Goal: Information Seeking & Learning: Learn about a topic

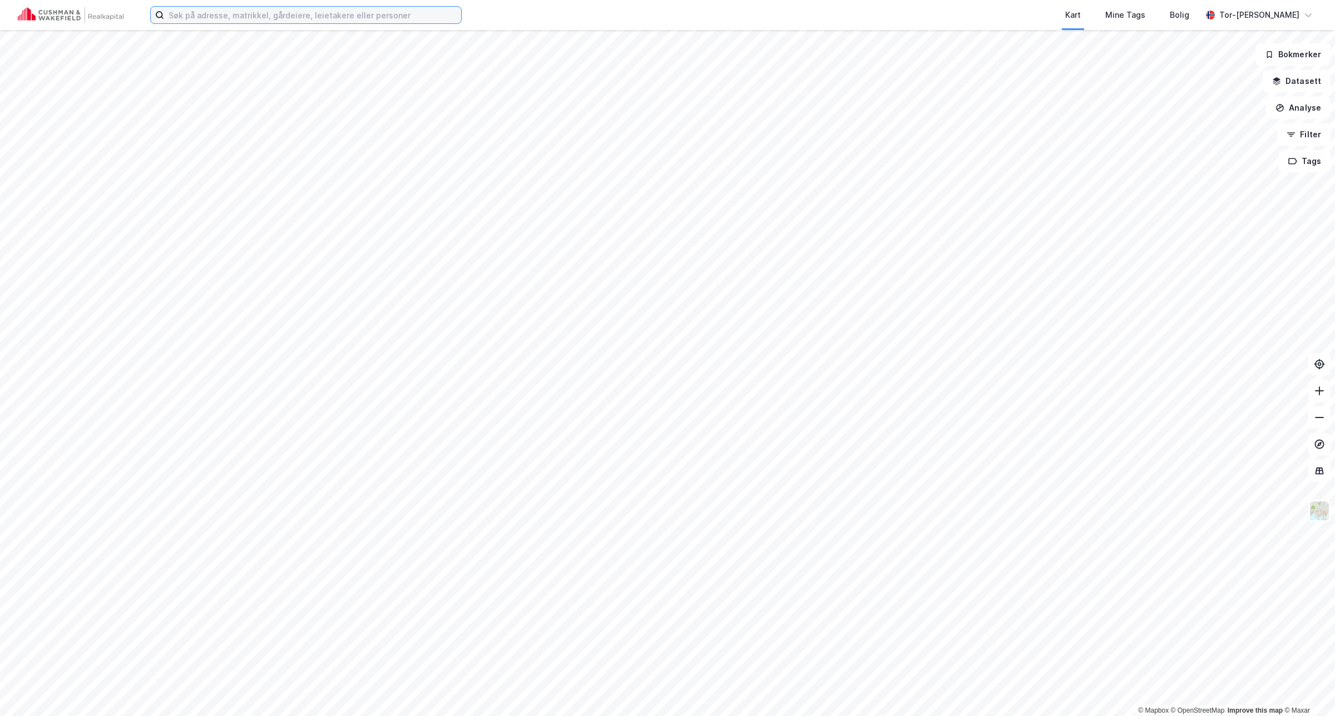
click at [192, 15] on input at bounding box center [312, 15] width 297 height 17
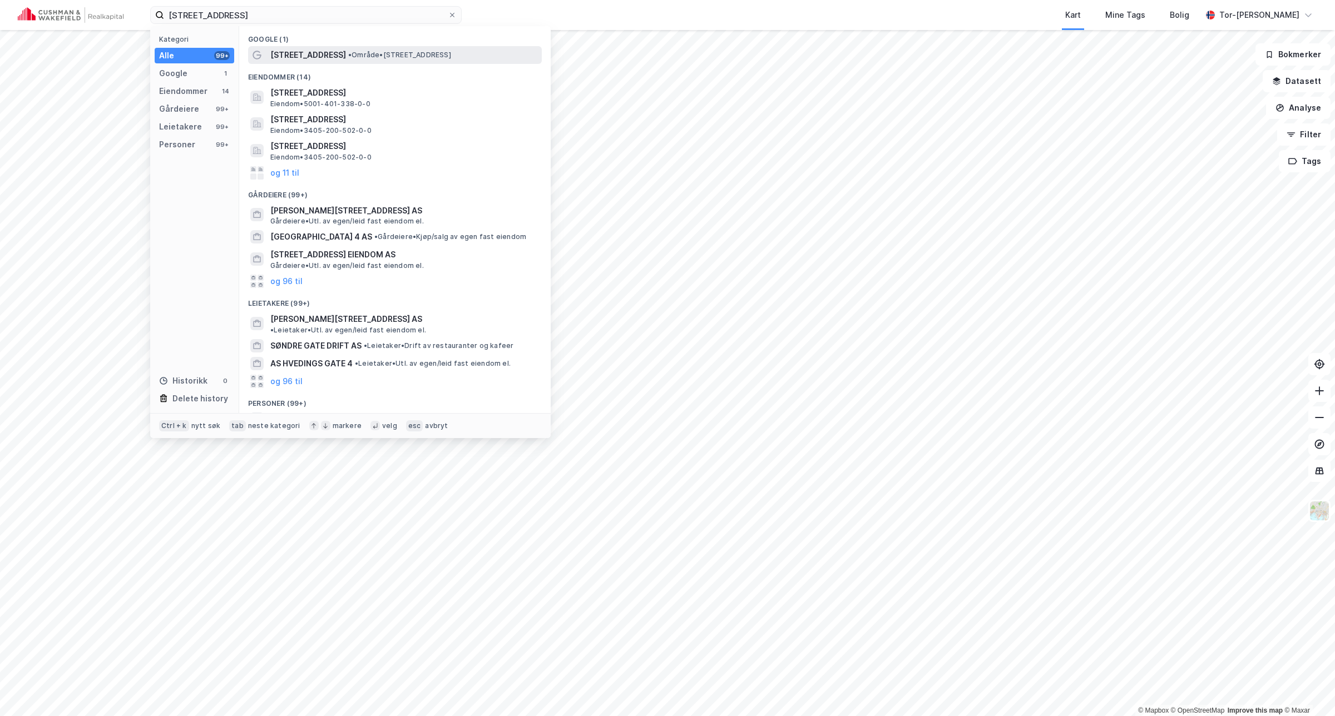
click at [348, 52] on span "• Område • [STREET_ADDRESS]" at bounding box center [399, 55] width 103 height 9
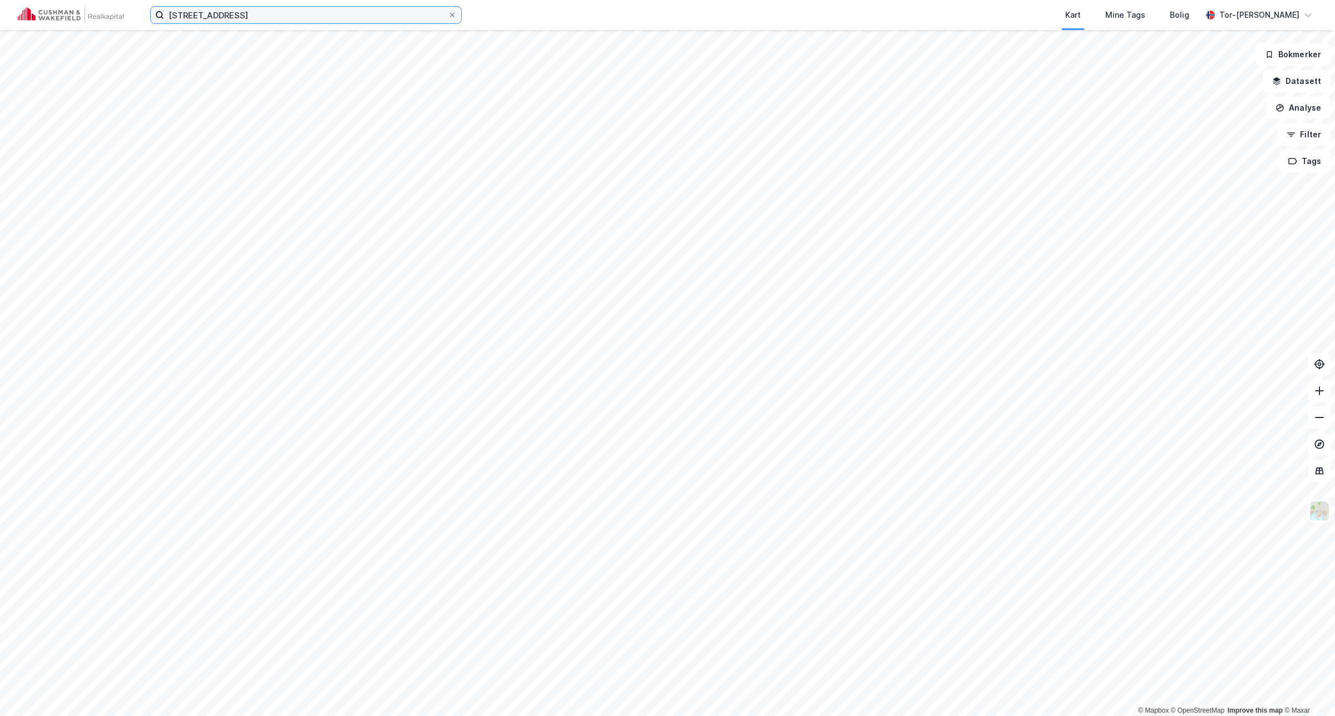
click at [275, 14] on input "[STREET_ADDRESS]" at bounding box center [306, 15] width 284 height 17
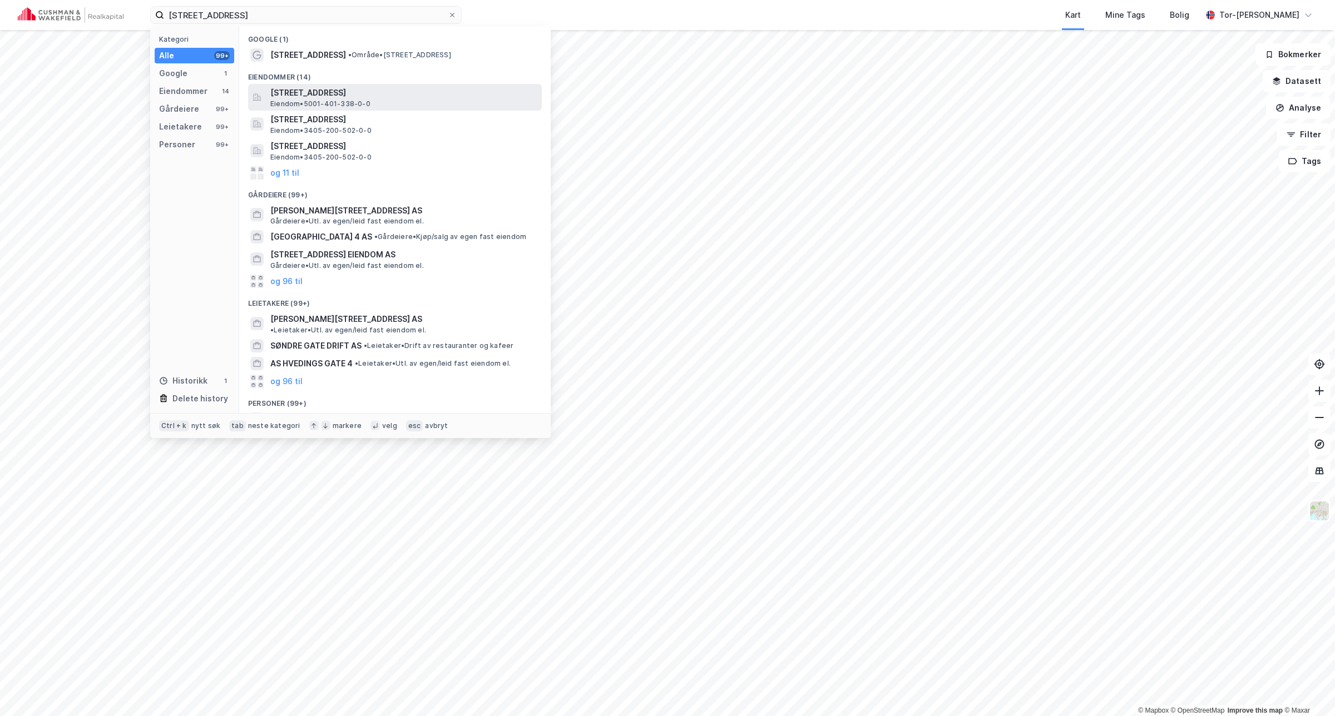
click at [313, 96] on span "[STREET_ADDRESS]" at bounding box center [403, 92] width 267 height 13
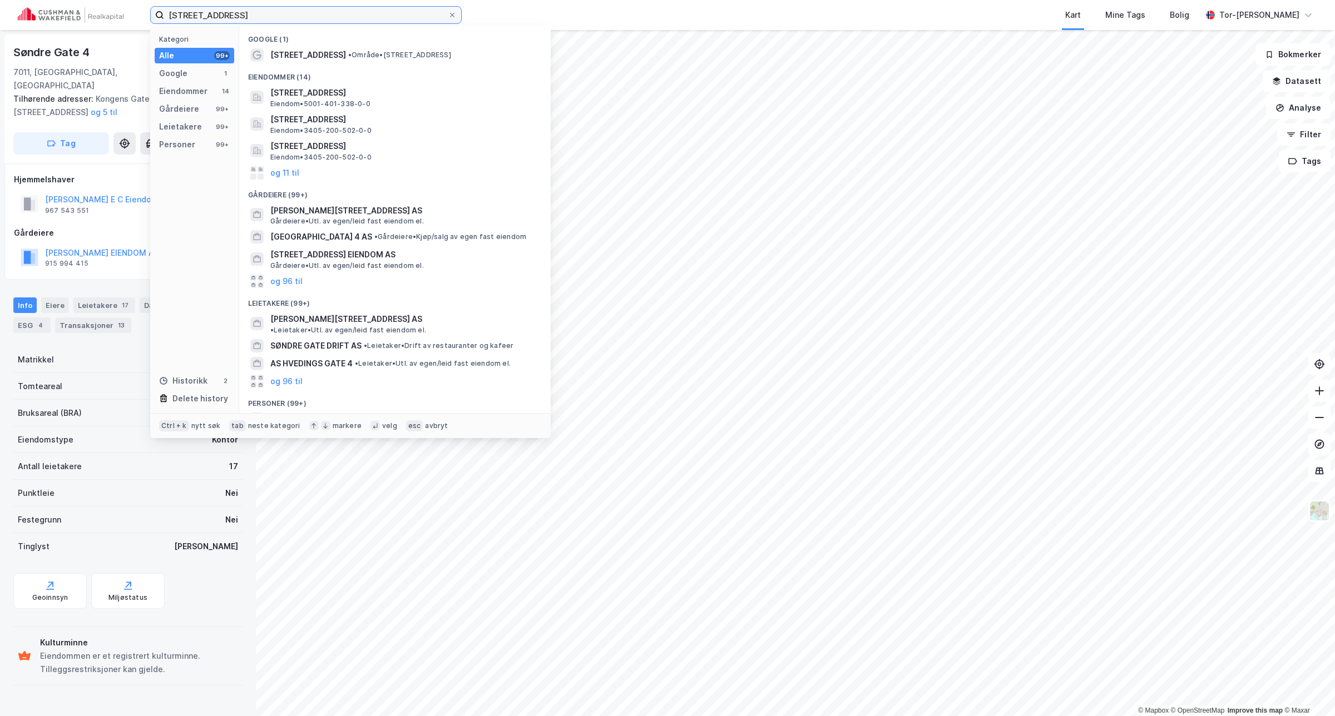
drag, startPoint x: 243, startPoint y: 14, endPoint x: 0, endPoint y: -36, distance: 248.1
click at [0, 0] on html "[STREET_ADDRESS] Kategori Alle 99+ Google 1 Eiendommer 14 Gårdeiere 99+ Leietak…" at bounding box center [667, 358] width 1335 height 716
type input "[STREET_ADDRESS]"
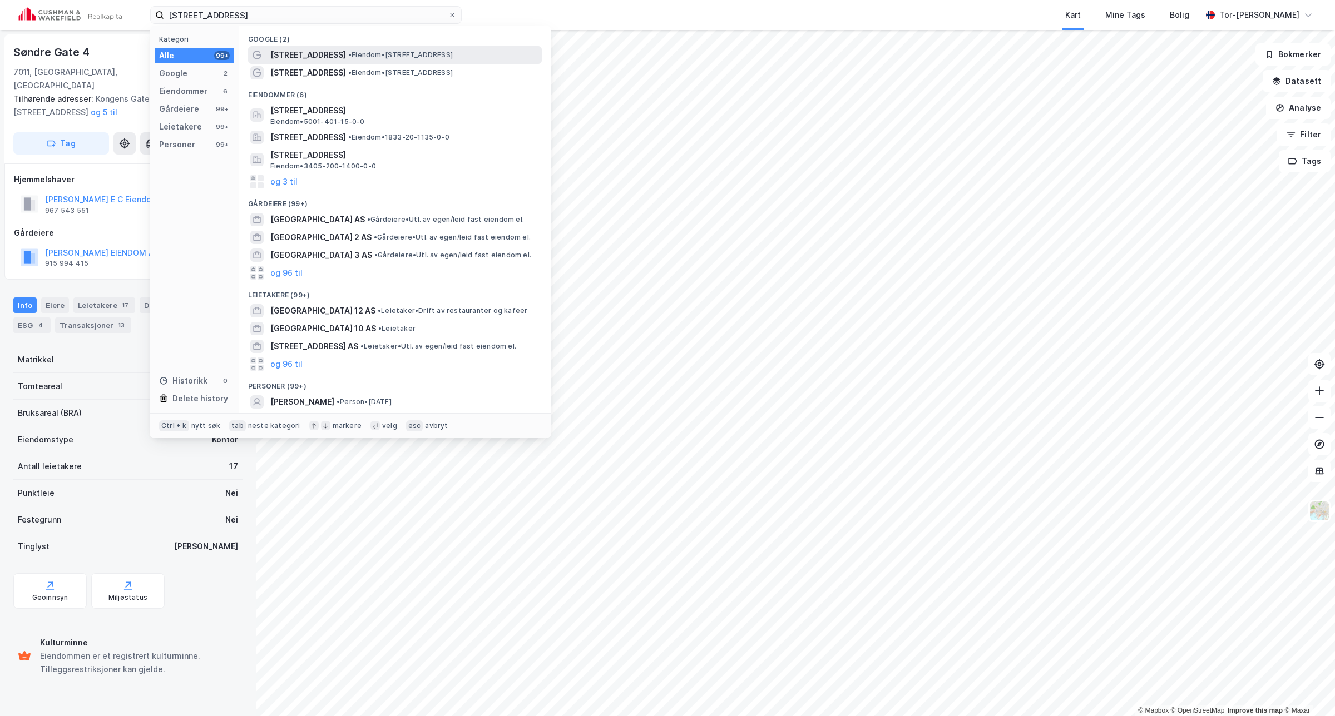
click at [348, 54] on span "•" at bounding box center [349, 55] width 3 height 8
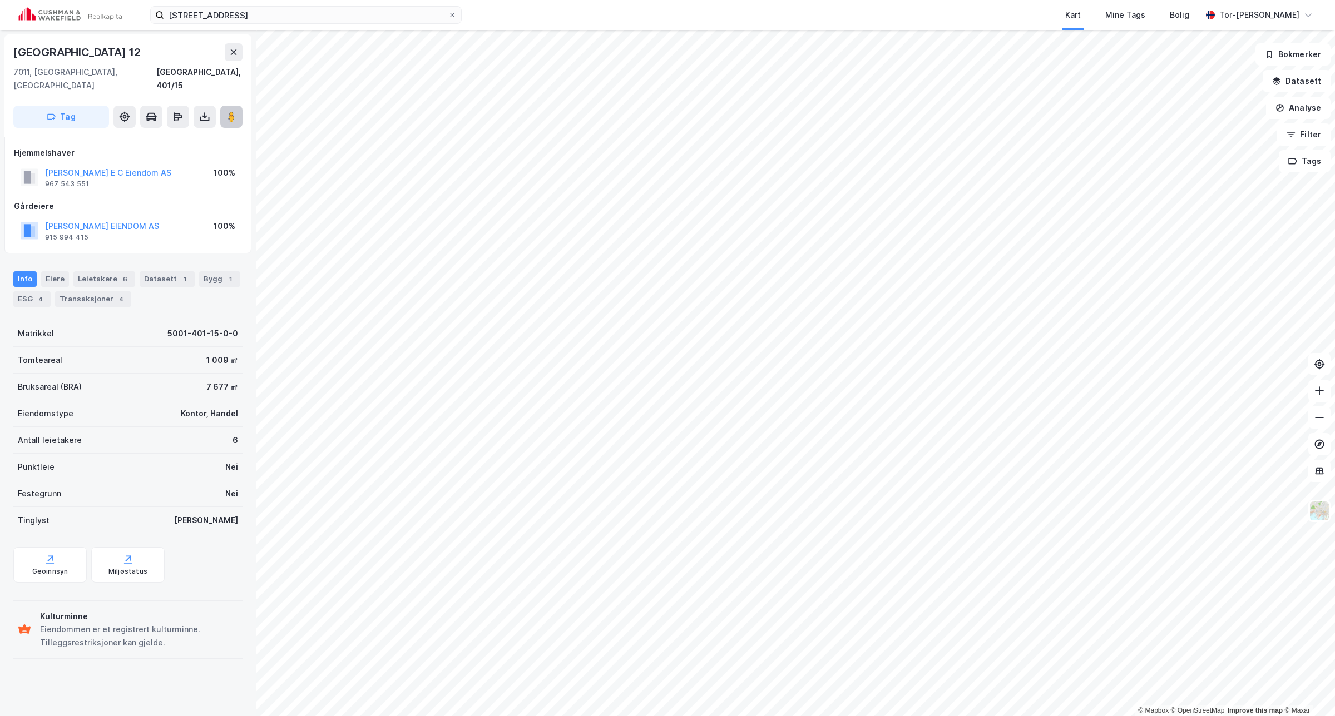
click at [235, 111] on icon at bounding box center [231, 116] width 11 height 11
